Goal: Task Accomplishment & Management: Use online tool/utility

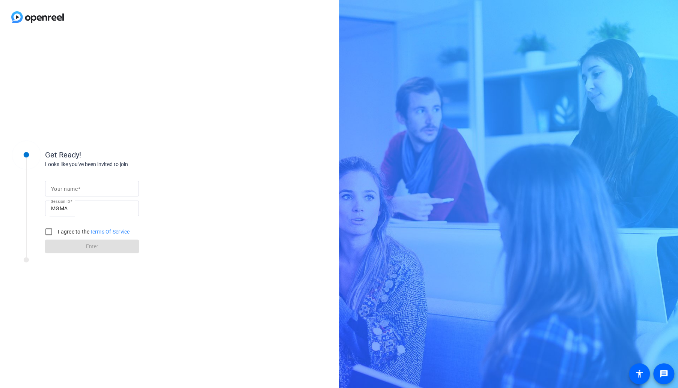
click at [106, 186] on input "Your name" at bounding box center [92, 188] width 82 height 9
type input "[PERSON_NAME]"
click at [50, 234] on input "I agree to the Terms Of Service" at bounding box center [48, 231] width 15 height 15
checkbox input "true"
click at [72, 250] on span at bounding box center [92, 247] width 94 height 18
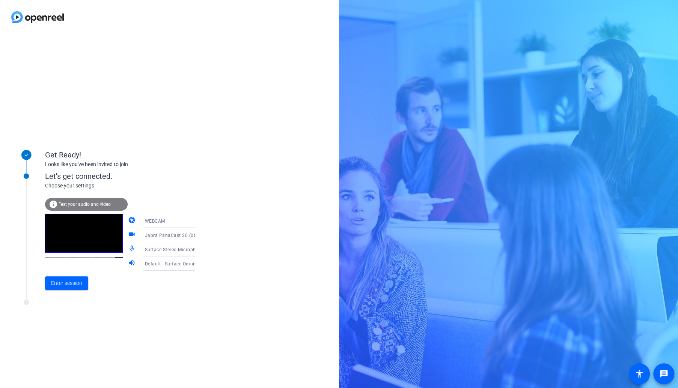
click at [198, 249] on icon at bounding box center [202, 249] width 9 height 9
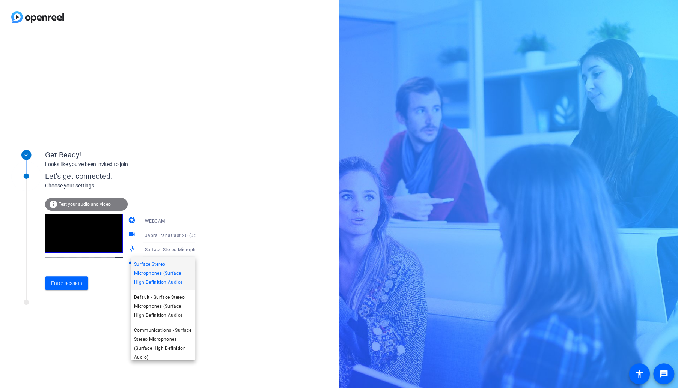
click at [223, 229] on div at bounding box center [339, 194] width 678 height 388
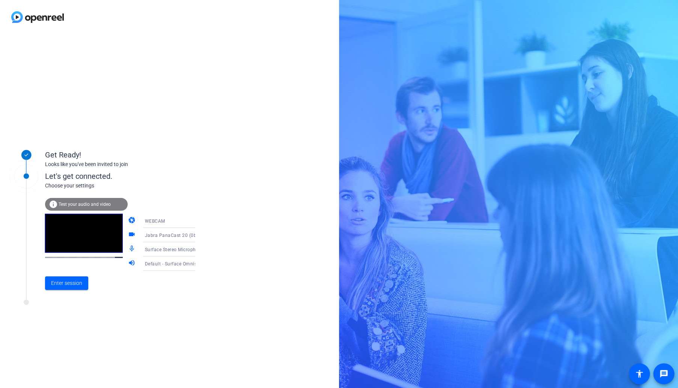
click at [198, 237] on icon at bounding box center [202, 235] width 9 height 9
click at [224, 219] on div at bounding box center [339, 194] width 678 height 388
click at [74, 281] on span "Enter session" at bounding box center [66, 284] width 31 height 8
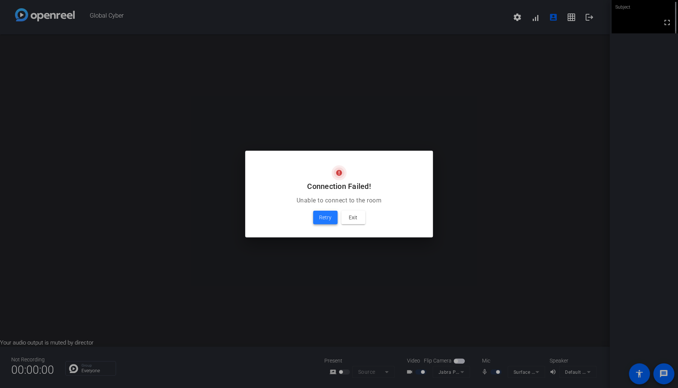
click at [326, 216] on span "Retry" at bounding box center [325, 217] width 12 height 9
click at [327, 216] on span "Retry" at bounding box center [325, 217] width 12 height 9
click at [328, 218] on span "Retry" at bounding box center [325, 217] width 12 height 9
click at [326, 219] on span "Retry" at bounding box center [325, 217] width 12 height 9
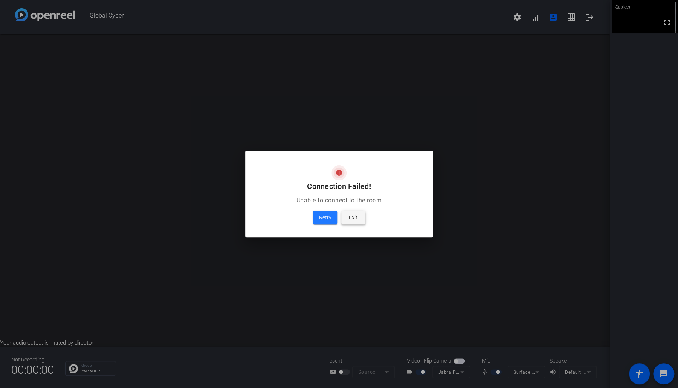
click at [347, 222] on span at bounding box center [353, 218] width 24 height 18
click at [322, 217] on span "Retry" at bounding box center [325, 217] width 12 height 9
click at [323, 217] on span "Retry" at bounding box center [325, 217] width 12 height 9
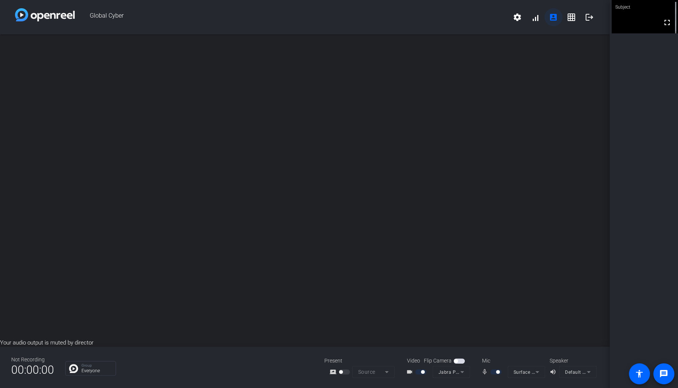
click at [554, 18] on mat-icon "account_box" at bounding box center [553, 17] width 9 height 9
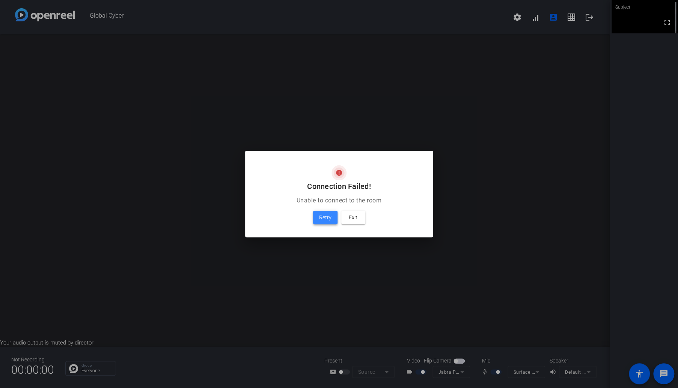
click at [320, 217] on span "Retry" at bounding box center [325, 217] width 12 height 9
click at [347, 218] on span at bounding box center [353, 218] width 24 height 18
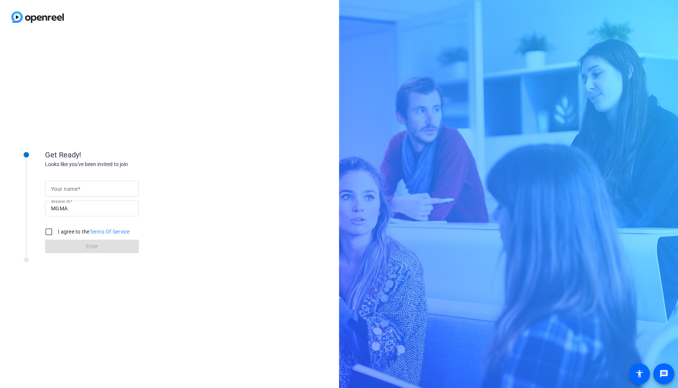
click at [91, 192] on input "Your name" at bounding box center [92, 188] width 82 height 9
type input "[PERSON_NAME]"
click at [50, 232] on input "I agree to the Terms Of Service" at bounding box center [48, 231] width 15 height 15
checkbox input "true"
click at [60, 252] on span at bounding box center [92, 247] width 94 height 18
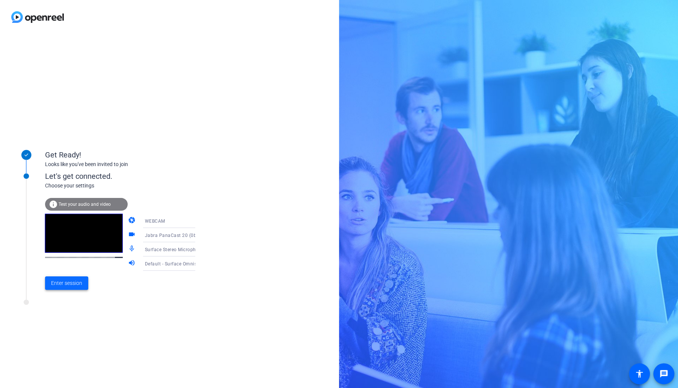
click at [68, 283] on span "Enter session" at bounding box center [66, 284] width 31 height 8
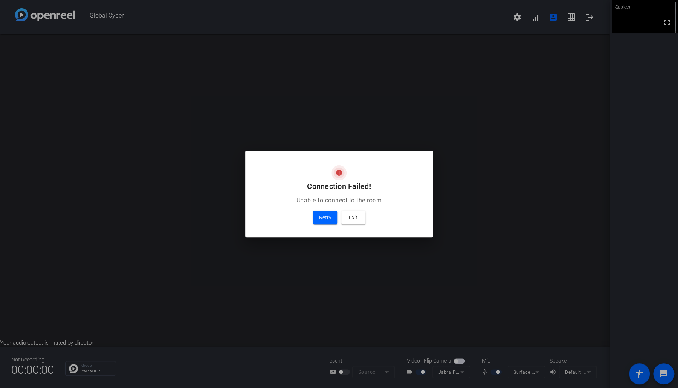
drag, startPoint x: 10, startPoint y: 131, endPoint x: 15, endPoint y: 133, distance: 6.1
click at [11, 131] on div at bounding box center [339, 194] width 678 height 388
click at [326, 219] on span "Retry" at bounding box center [325, 217] width 12 height 9
drag, startPoint x: 49, startPoint y: 115, endPoint x: 97, endPoint y: 12, distance: 114.3
click at [49, 115] on div at bounding box center [339, 194] width 678 height 388
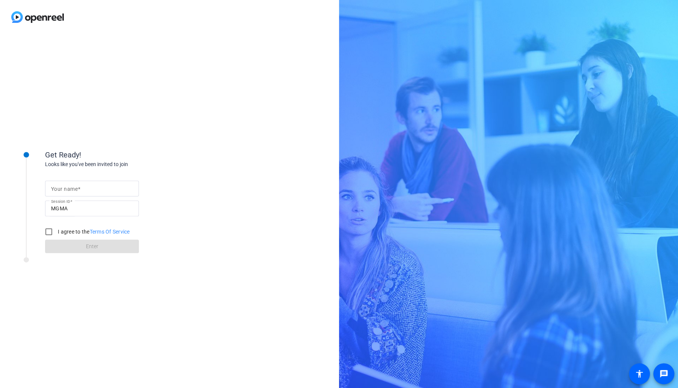
click at [93, 184] on input "Your name" at bounding box center [92, 188] width 82 height 9
type input "Charles Eckert"
click at [49, 232] on input "I agree to the Terms Of Service" at bounding box center [48, 231] width 15 height 15
checkbox input "true"
click at [96, 250] on span "Enter" at bounding box center [92, 247] width 12 height 8
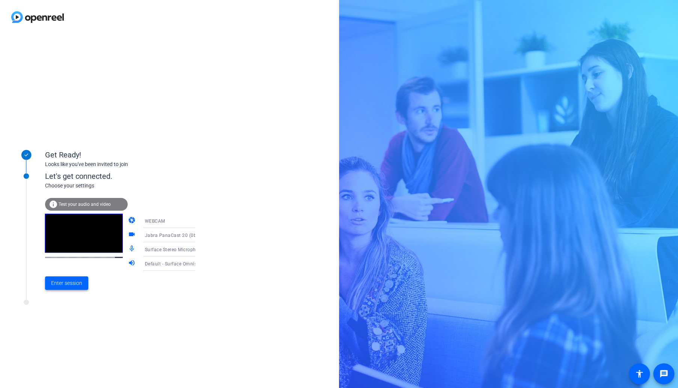
click at [78, 284] on span "Enter session" at bounding box center [66, 284] width 31 height 8
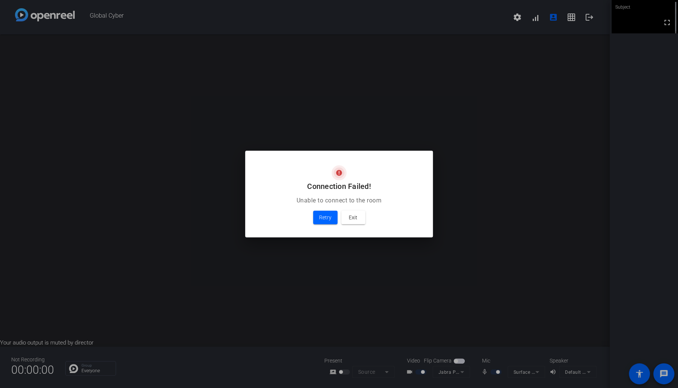
drag, startPoint x: 156, startPoint y: 204, endPoint x: 218, endPoint y: 204, distance: 62.3
click at [156, 204] on div at bounding box center [339, 194] width 678 height 388
click at [319, 213] on span "Retry" at bounding box center [325, 217] width 12 height 9
click at [320, 213] on span "Retry" at bounding box center [325, 217] width 12 height 9
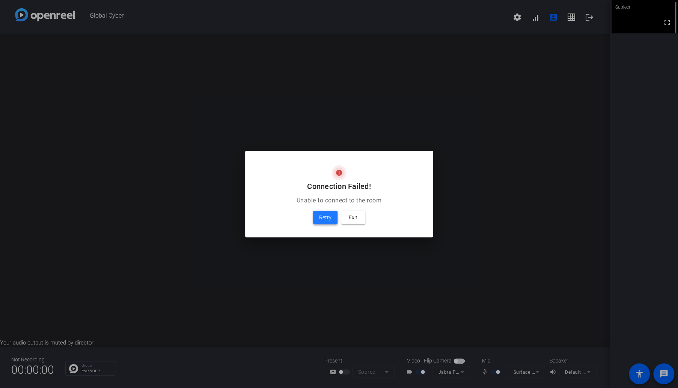
click at [328, 220] on span "Retry" at bounding box center [325, 217] width 12 height 9
click at [328, 219] on span "Retry" at bounding box center [325, 217] width 12 height 9
click at [356, 219] on span "Exit" at bounding box center [353, 217] width 9 height 9
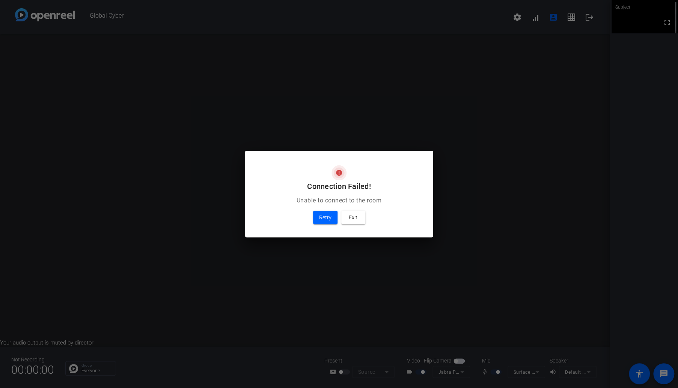
click at [293, 203] on p "Unable to connect to the room" at bounding box center [339, 200] width 170 height 9
click at [321, 214] on span "Retry" at bounding box center [325, 217] width 12 height 9
